Goal: Communication & Community: Answer question/provide support

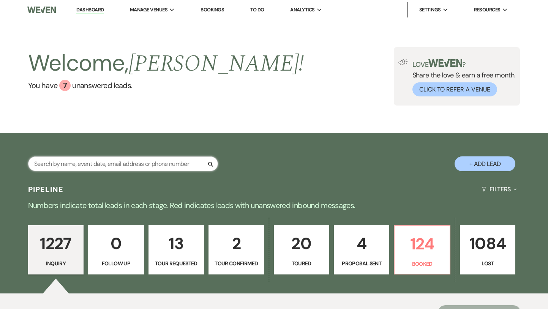
click at [136, 163] on input "text" at bounding box center [123, 163] width 190 height 15
type input "kev"
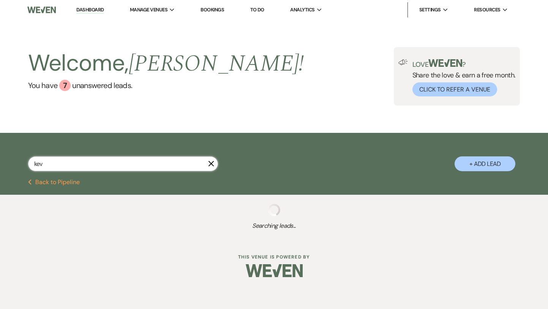
select select "8"
select select "2"
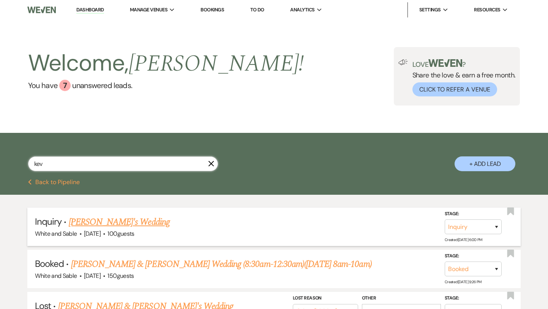
type input "kev"
click at [124, 223] on link "[PERSON_NAME]'s Wedding" at bounding box center [119, 222] width 101 height 14
select select "5"
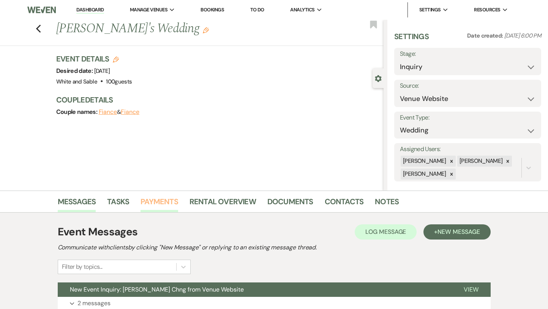
scroll to position [61, 0]
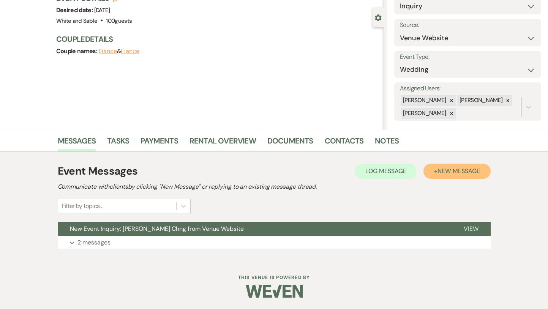
click at [449, 171] on span "New Message" at bounding box center [458, 171] width 42 height 8
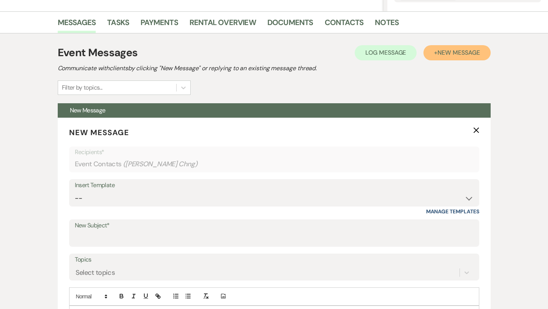
scroll to position [212, 0]
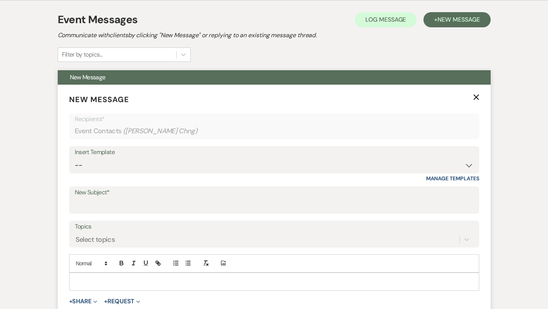
click at [219, 173] on div "Insert Template -- Inquiry Response (Venue Guide) Schedule - Venue Tour Appt Co…" at bounding box center [274, 159] width 410 height 27
click at [214, 166] on select "-- Inquiry Response (Venue Guide) Schedule - Venue Tour Appt Confirmation Sched…" at bounding box center [274, 165] width 399 height 15
select select "4647"
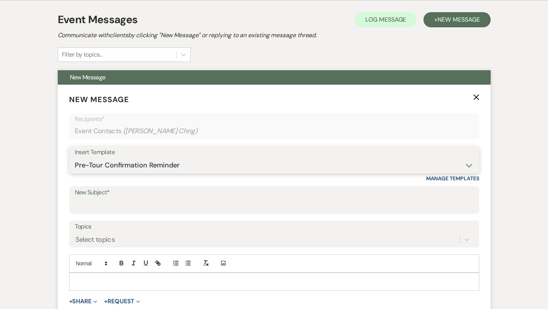
click at [75, 158] on select "-- Inquiry Response (Venue Guide) Schedule - Venue Tour Appt Confirmation Sched…" at bounding box center [274, 165] width 399 height 15
type input "Your Upcoming Tour at White & Sable!"
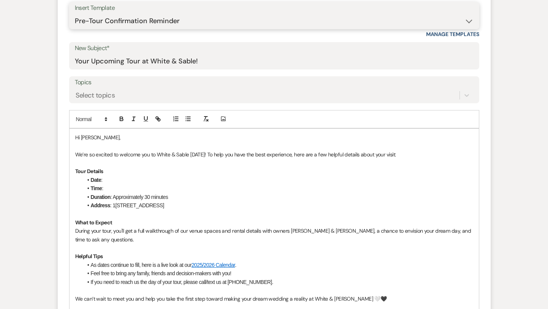
scroll to position [360, 0]
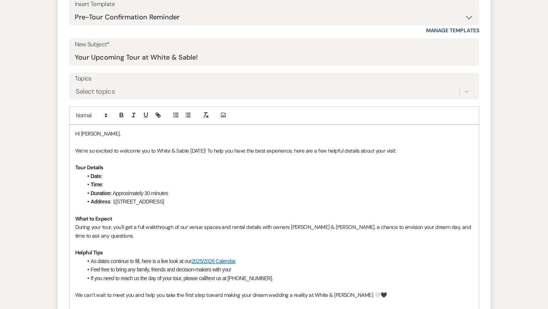
click at [198, 153] on p "We’re so excited to welcome you to White & Sable [DATE]! To help you have the b…" at bounding box center [274, 151] width 398 height 8
click at [109, 179] on li "Date :" at bounding box center [278, 176] width 390 height 8
click at [110, 183] on li "Time :" at bounding box center [278, 184] width 390 height 8
drag, startPoint x: 183, startPoint y: 185, endPoint x: 121, endPoint y: 185, distance: 61.9
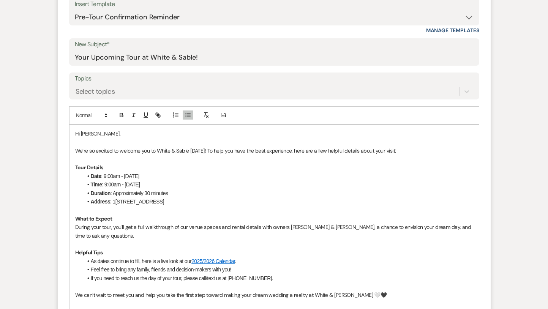
click at [121, 185] on li "Time : 9:00am - [DATE]" at bounding box center [278, 184] width 390 height 8
drag, startPoint x: 125, startPoint y: 177, endPoint x: 103, endPoint y: 176, distance: 21.3
click at [103, 176] on li "Date : 9:00am - [DATE]" at bounding box center [278, 176] width 390 height 8
click at [110, 146] on p at bounding box center [274, 142] width 398 height 8
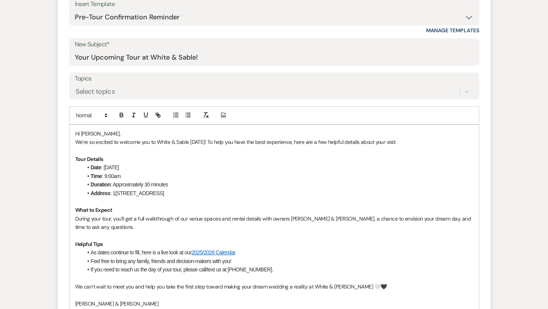
scroll to position [352, 0]
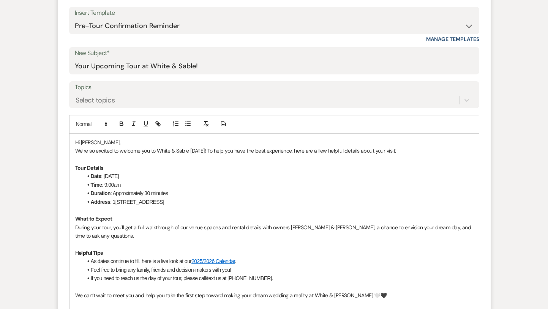
click at [198, 151] on p "We’re so excited to welcome you to White & Sable [DATE]! To help you have the b…" at bounding box center [274, 151] width 398 height 8
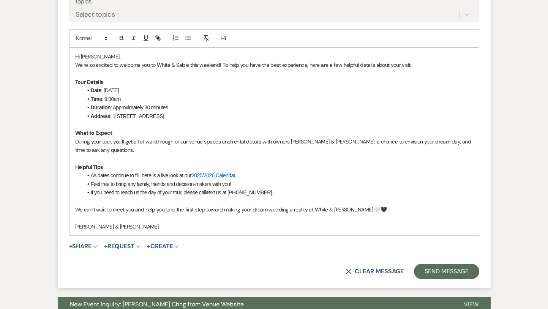
scroll to position [438, 0]
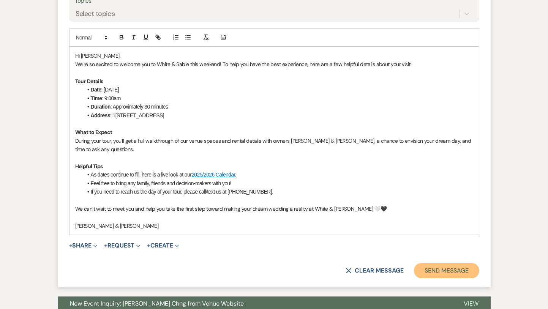
click at [438, 266] on button "Send Message" at bounding box center [446, 270] width 65 height 15
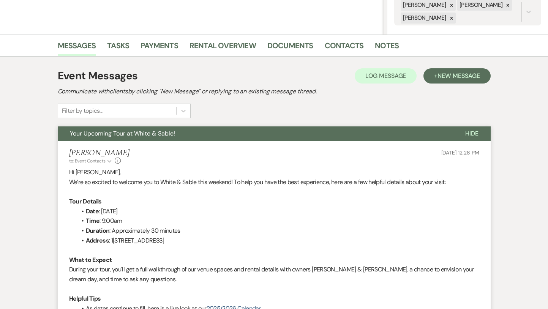
scroll to position [0, 0]
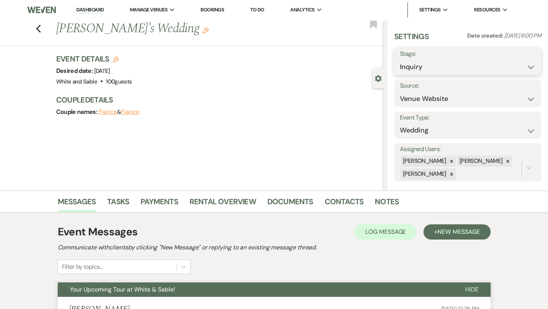
click at [422, 65] on select "Inquiry Follow Up Tour Requested Tour Confirmed Toured Proposal Sent Booked Lost" at bounding box center [468, 67] width 136 height 15
select select "2"
click at [400, 60] on select "Inquiry Follow Up Tour Requested Tour Confirmed Toured Proposal Sent Booked Lost" at bounding box center [468, 67] width 136 height 15
click at [373, 27] on use "button" at bounding box center [373, 25] width 7 height 8
click at [517, 62] on button "Save" at bounding box center [526, 61] width 30 height 15
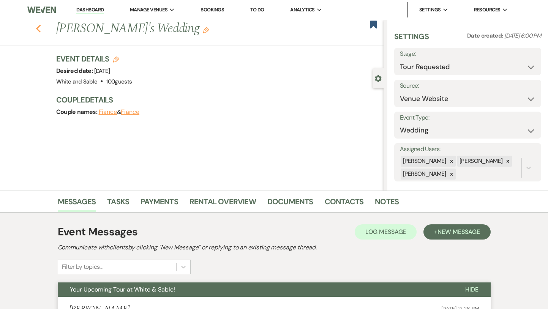
click at [38, 28] on icon "Previous" at bounding box center [39, 28] width 6 height 9
select select "2"
select select "8"
select select "2"
